Goal: Task Accomplishment & Management: Use online tool/utility

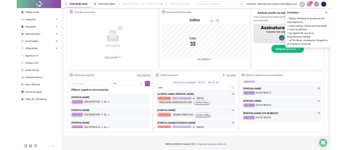
scroll to position [42, 0]
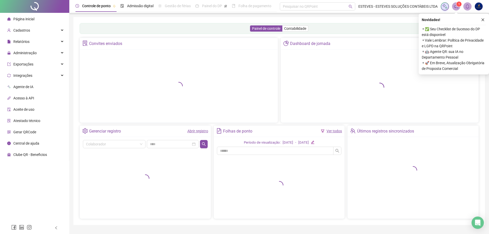
click at [19, 58] on ul "Página inicial Cadastros Relatórios Administração Exportações Integrações Agent…" at bounding box center [34, 87] width 69 height 148
click at [24, 53] on span "Administração" at bounding box center [24, 53] width 23 height 4
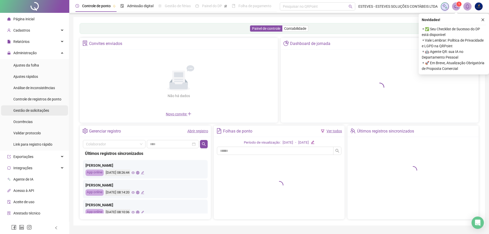
click at [44, 111] on span "Gestão de solicitações" at bounding box center [31, 110] width 36 height 4
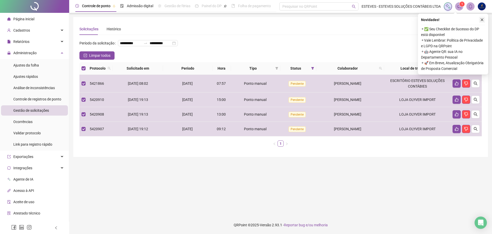
click at [481, 22] on button "button" at bounding box center [482, 20] width 6 height 6
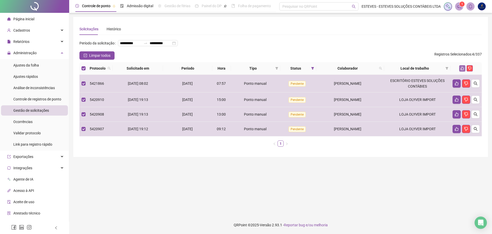
click at [462, 70] on icon "like" at bounding box center [463, 68] width 4 height 4
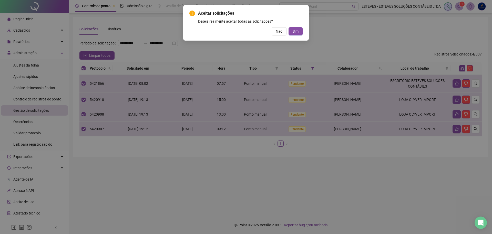
drag, startPoint x: 298, startPoint y: 29, endPoint x: 309, endPoint y: 65, distance: 37.7
click at [298, 29] on span "Sim" at bounding box center [296, 31] width 6 height 6
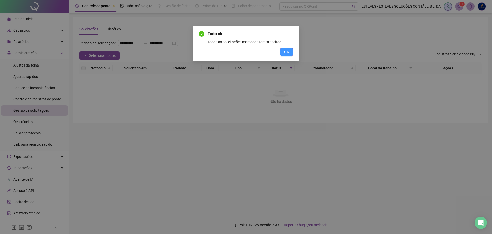
click at [282, 50] on button "OK" at bounding box center [286, 52] width 13 height 8
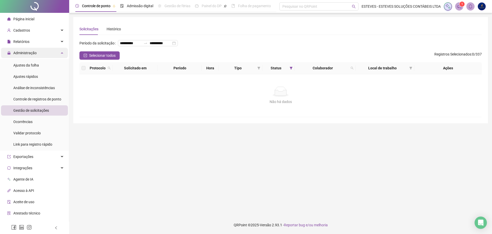
click at [41, 52] on div "Administração" at bounding box center [34, 53] width 67 height 10
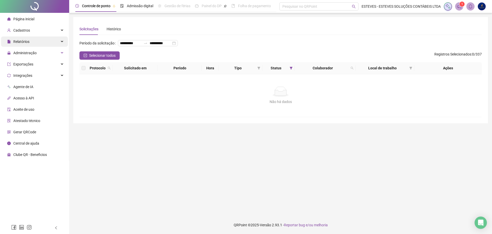
click at [36, 40] on div "Relatórios" at bounding box center [34, 41] width 67 height 10
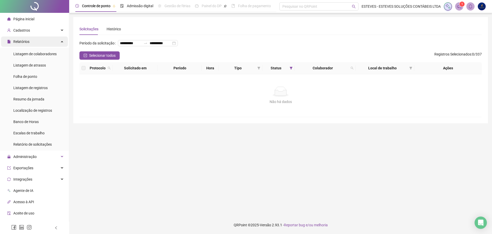
click at [37, 43] on div "Relatórios" at bounding box center [34, 41] width 67 height 10
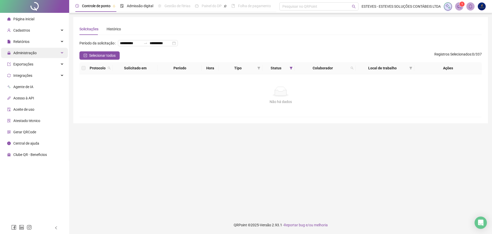
click at [36, 50] on span "Administração" at bounding box center [21, 53] width 29 height 10
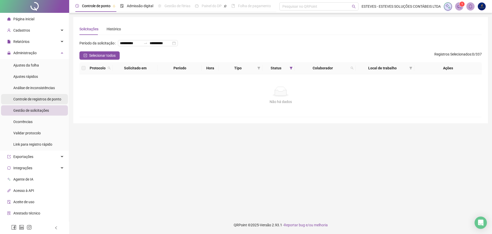
click at [53, 102] on div "Controle de registros de ponto" at bounding box center [37, 99] width 48 height 10
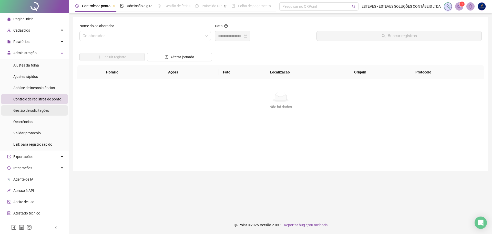
click at [50, 109] on li "Gestão de solicitações" at bounding box center [34, 110] width 67 height 10
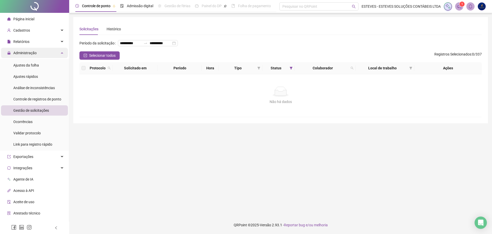
click at [32, 50] on span "Administração" at bounding box center [21, 53] width 29 height 10
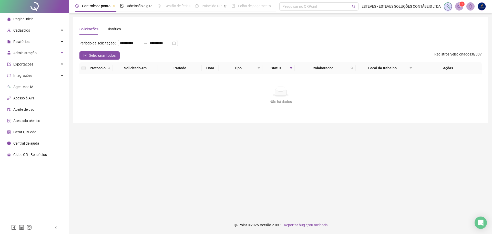
click at [49, 17] on li "Página inicial" at bounding box center [34, 19] width 67 height 10
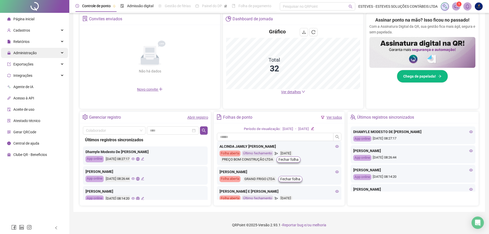
click at [41, 52] on div "Administração" at bounding box center [34, 53] width 67 height 10
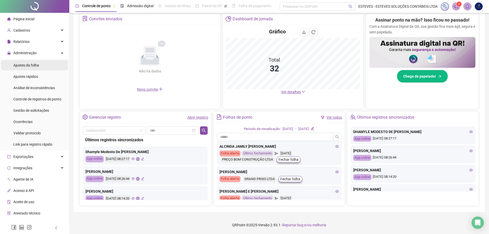
click at [31, 61] on div "Ajustes da folha" at bounding box center [26, 65] width 26 height 10
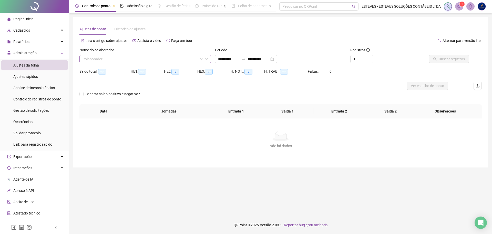
click at [128, 57] on input "search" at bounding box center [143, 59] width 121 height 8
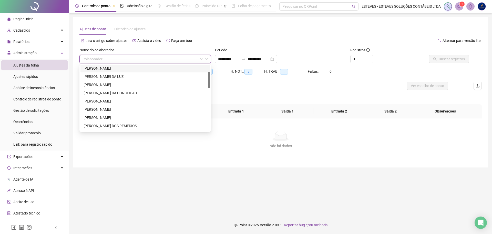
type input "**********"
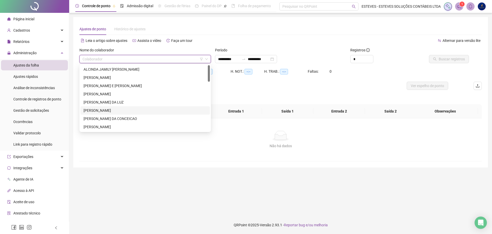
click at [105, 110] on div "[PERSON_NAME]" at bounding box center [145, 110] width 123 height 6
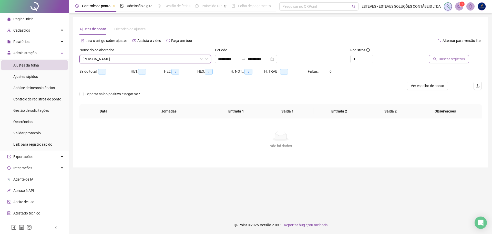
click at [442, 59] on span "Buscar registros" at bounding box center [452, 59] width 26 height 6
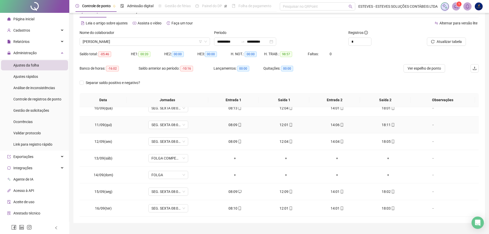
scroll to position [26, 0]
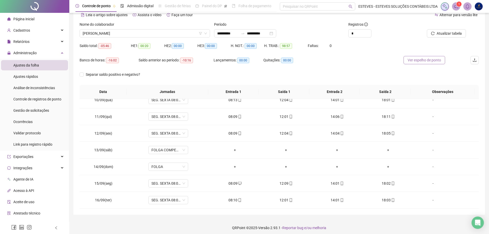
click at [420, 61] on span "Ver espelho de ponto" at bounding box center [423, 60] width 33 height 6
